Goal: Task Accomplishment & Management: Use online tool/utility

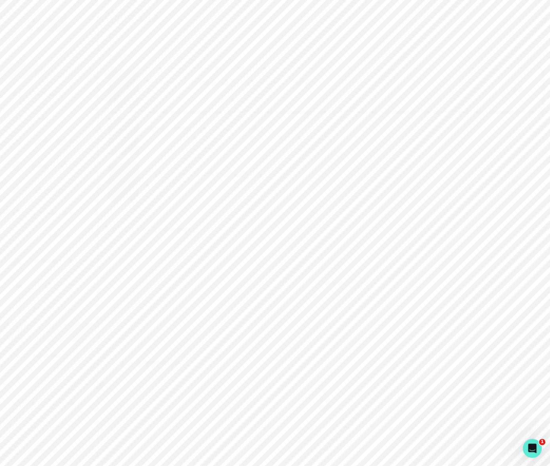
click at [60, 325] on button "Admin Data" at bounding box center [48, 332] width 97 height 16
click at [146, 94] on input "Search user by name or email" at bounding box center [325, 91] width 426 height 20
paste input "[PERSON_NAME]"
type input "[PERSON_NAME]"
click at [192, 173] on button "[PERSON_NAME]" at bounding box center [166, 170] width 51 height 8
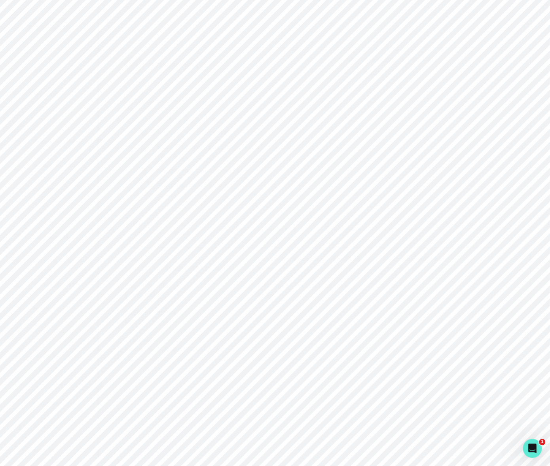
click at [352, 227] on p "Engagements" at bounding box center [348, 229] width 44 height 10
drag, startPoint x: 162, startPoint y: 95, endPoint x: 159, endPoint y: 103, distance: 8.9
click at [162, 95] on button "Impersonate" at bounding box center [156, 100] width 63 height 17
click at [187, 177] on button "Impersonate" at bounding box center [189, 175] width 52 height 16
